Goal: Task Accomplishment & Management: Complete application form

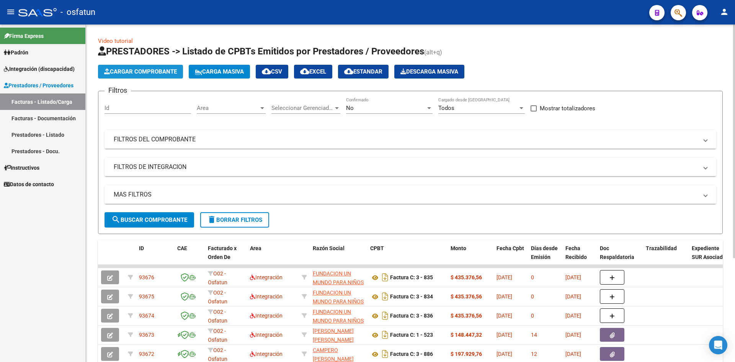
click at [148, 73] on span "Cargar Comprobante" at bounding box center [140, 71] width 73 height 7
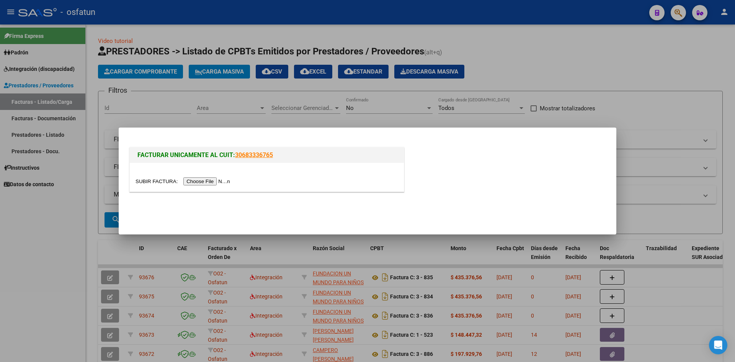
click at [199, 183] on input "file" at bounding box center [183, 181] width 97 height 8
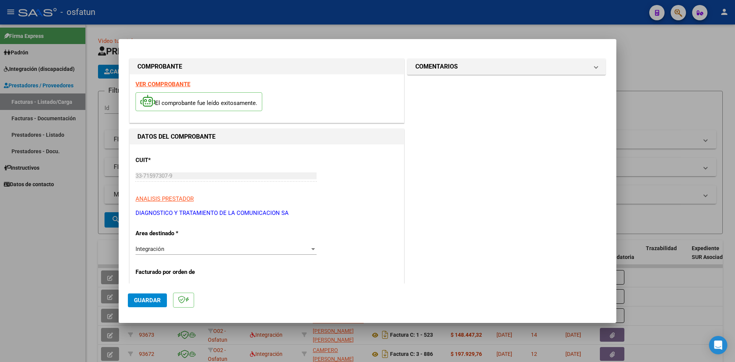
click at [181, 86] on strong "VER COMPROBANTE" at bounding box center [162, 84] width 55 height 7
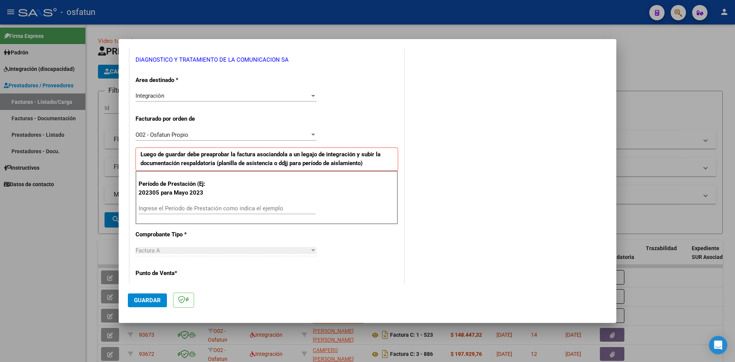
scroll to position [191, 0]
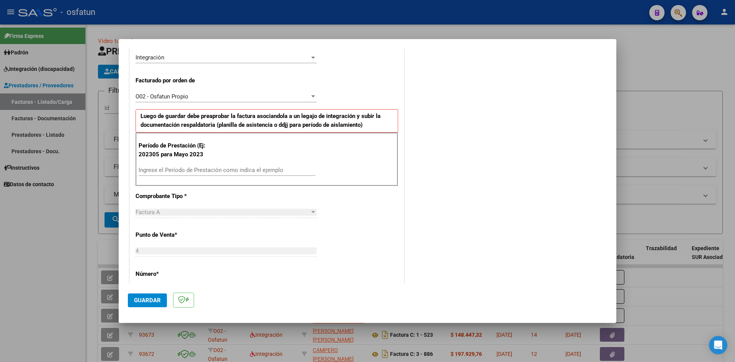
click at [166, 169] on input "Ingrese el Período de Prestación como indica el ejemplo" at bounding box center [227, 169] width 177 height 7
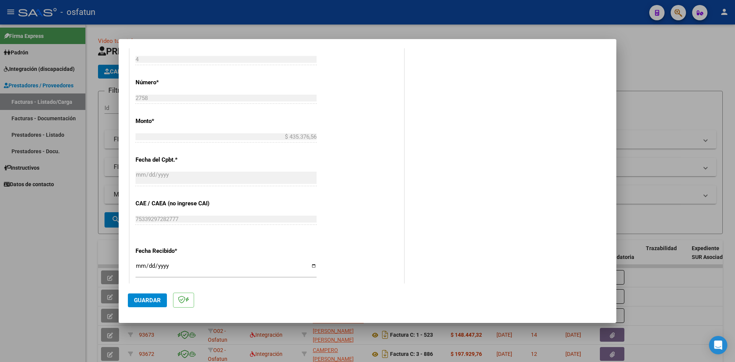
scroll to position [421, 0]
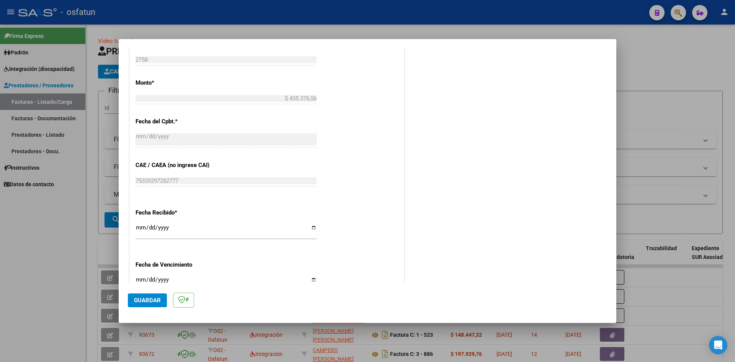
type input "202507"
click at [142, 278] on input "Ingresar la fecha" at bounding box center [225, 282] width 181 height 12
type input "[DATE]"
click at [153, 299] on span "Guardar" at bounding box center [147, 300] width 27 height 7
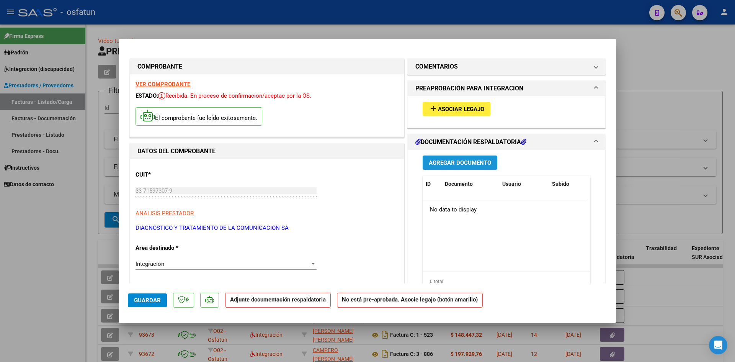
click at [457, 162] on span "Agregar Documento" at bounding box center [460, 162] width 62 height 7
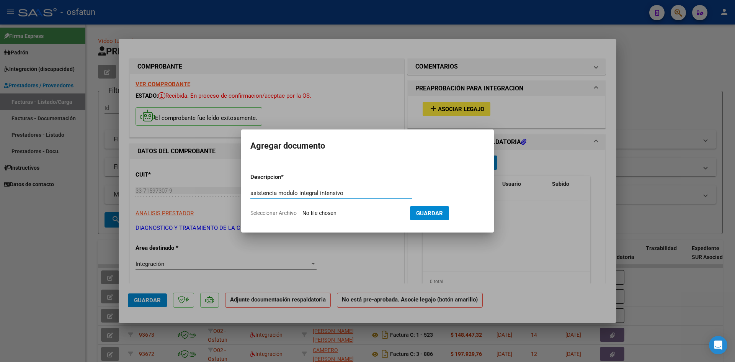
type input "asistencia modulo integral intensivo"
click at [312, 214] on input "Seleccionar Archivo" at bounding box center [352, 213] width 101 height 7
type input "C:\fakepath\[PERSON_NAME] asistencia.pdf"
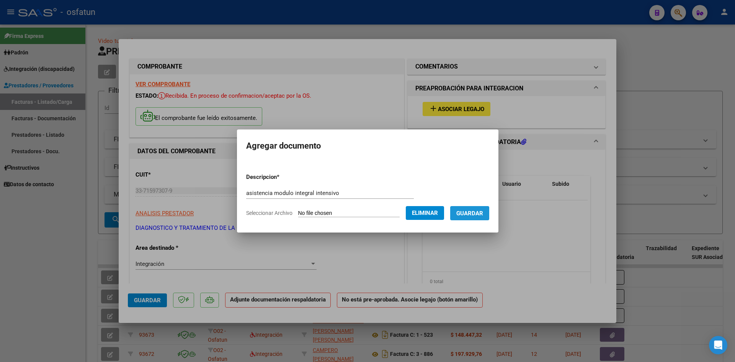
click at [474, 217] on button "Guardar" at bounding box center [469, 213] width 39 height 14
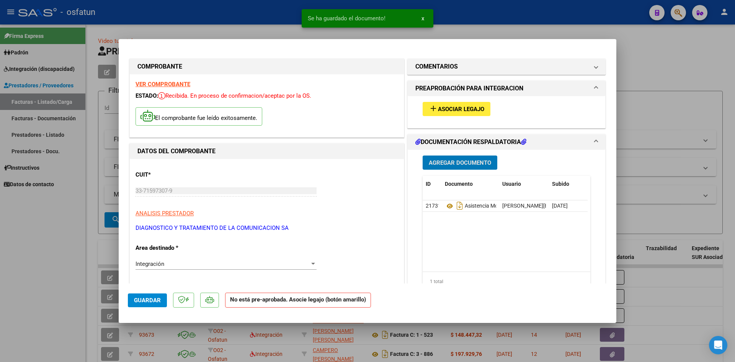
click at [456, 163] on span "Agregar Documento" at bounding box center [460, 162] width 62 height 7
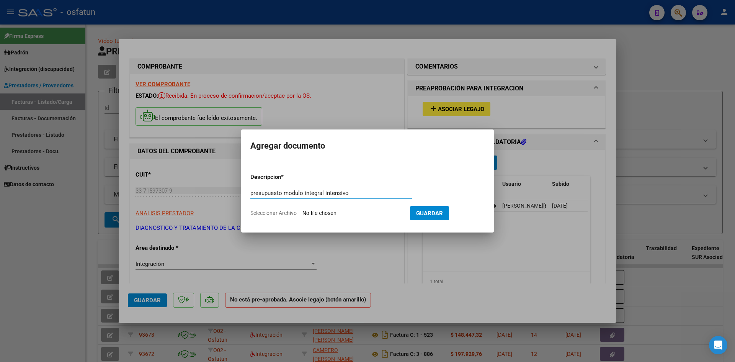
type input "presupuesto modulo integral intensivo"
click at [316, 214] on input "Seleccionar Archivo" at bounding box center [352, 213] width 101 height 7
type input "C:\fakepath\[PERSON_NAME] mii.pdf"
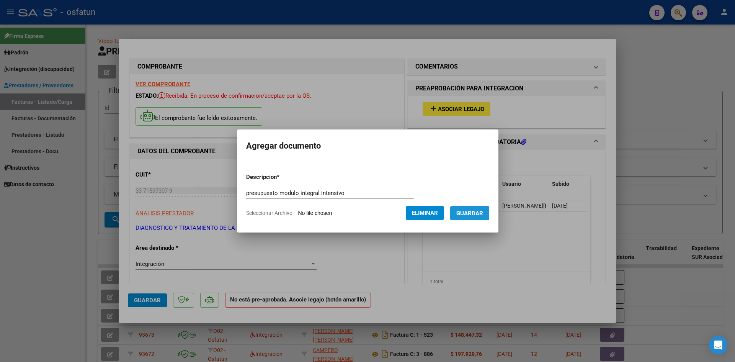
click at [477, 216] on span "Guardar" at bounding box center [469, 213] width 27 height 7
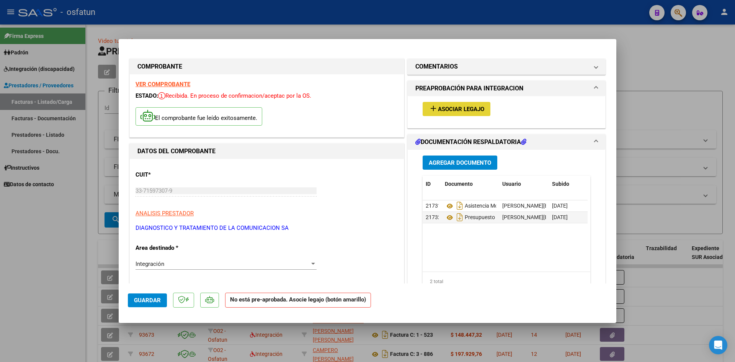
click at [449, 113] on button "add Asociar Legajo" at bounding box center [457, 109] width 68 height 14
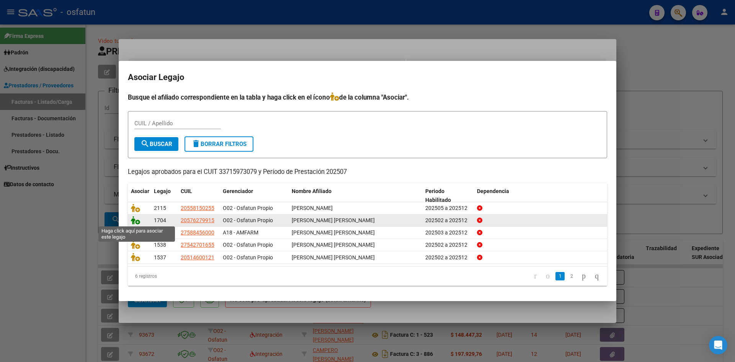
click at [132, 220] on icon at bounding box center [135, 220] width 9 height 8
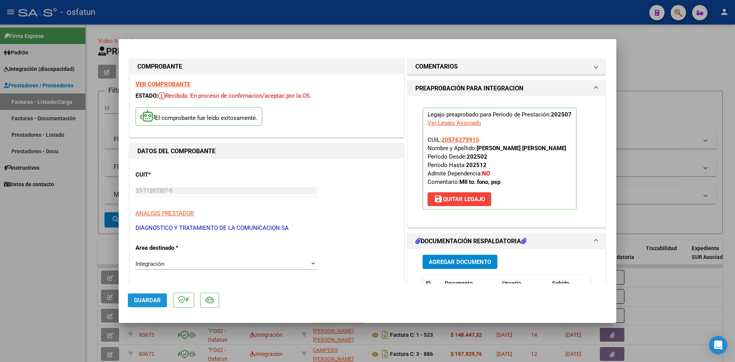
click at [148, 298] on span "Guardar" at bounding box center [147, 300] width 27 height 7
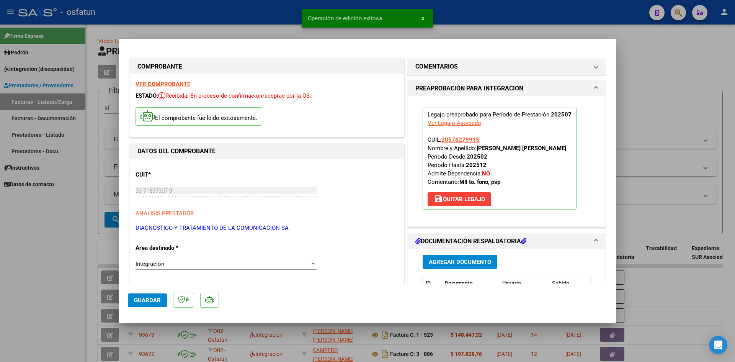
click at [532, 30] on div at bounding box center [367, 181] width 735 height 362
type input "$ 0,00"
